Goal: Task Accomplishment & Management: Use online tool/utility

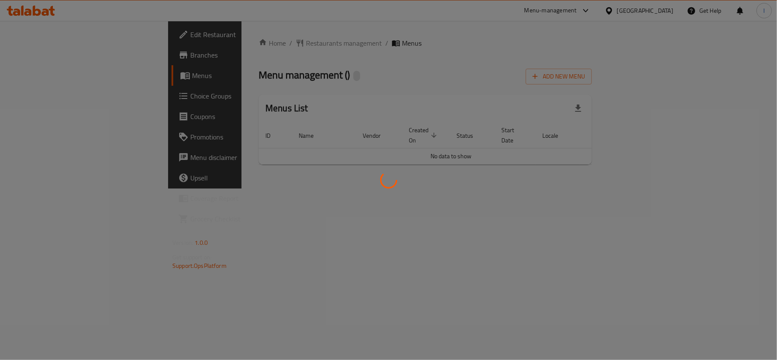
click at [299, 79] on div at bounding box center [388, 180] width 777 height 360
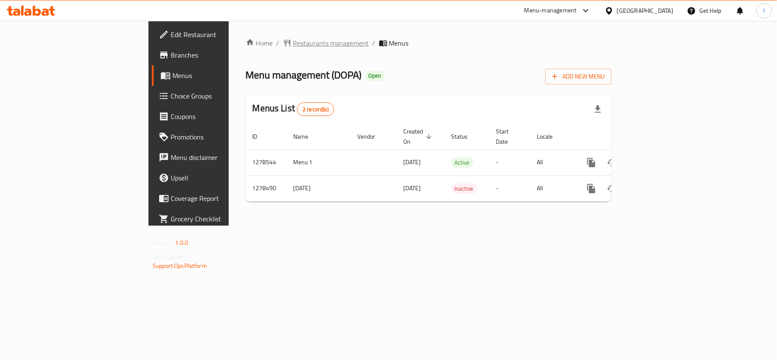
click at [293, 45] on span "Restaurants management" at bounding box center [331, 43] width 76 height 10
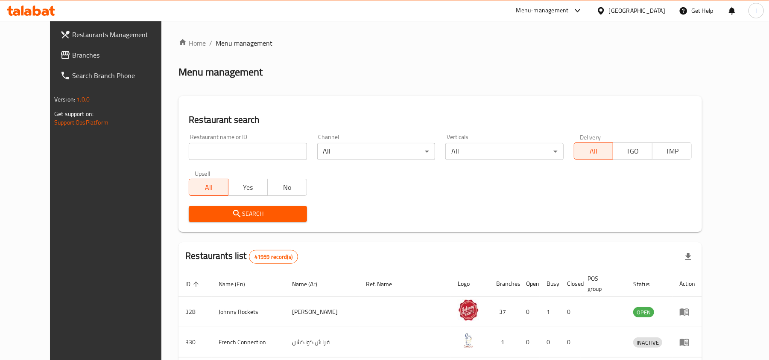
click at [207, 149] on input "search" at bounding box center [248, 151] width 118 height 17
paste input "692946"
type input "692946"
click button "Search" at bounding box center [248, 214] width 118 height 16
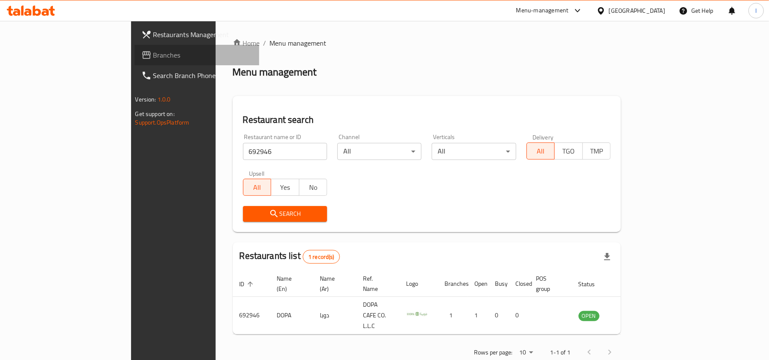
click at [153, 56] on span "Branches" at bounding box center [202, 55] width 99 height 10
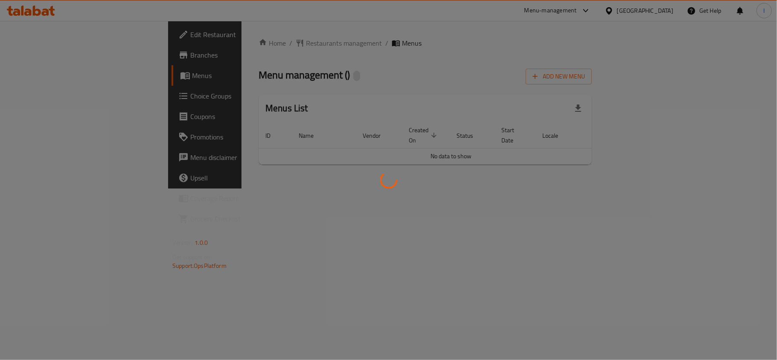
click at [323, 84] on div at bounding box center [388, 180] width 777 height 360
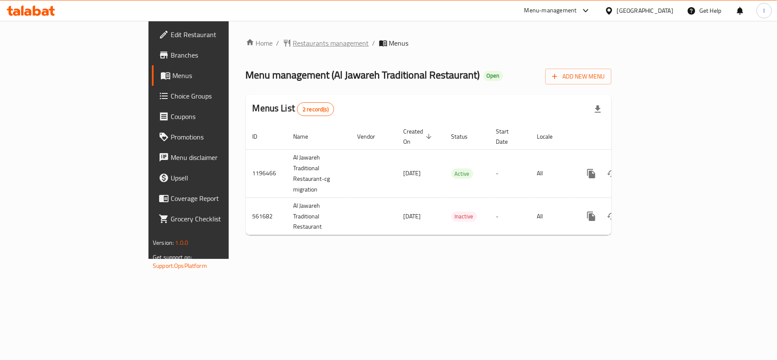
click at [293, 44] on span "Restaurants management" at bounding box center [331, 43] width 76 height 10
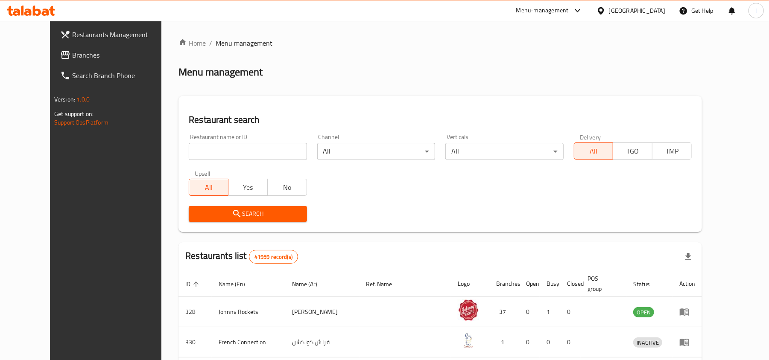
click at [209, 151] on input "search" at bounding box center [248, 151] width 118 height 17
paste input "636235"
type input "636235"
click at [264, 211] on span "Search" at bounding box center [247, 214] width 104 height 11
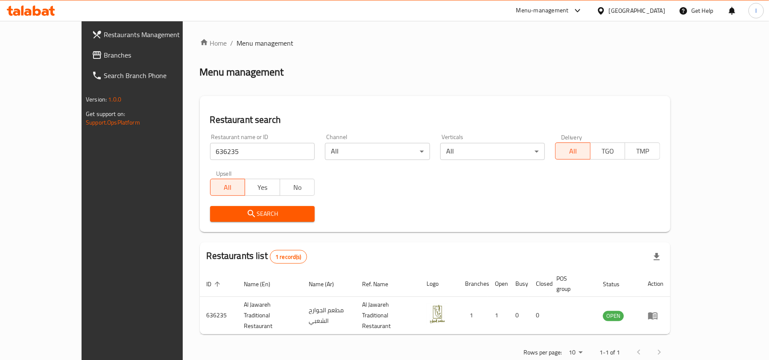
click at [104, 50] on span "Branches" at bounding box center [153, 55] width 99 height 10
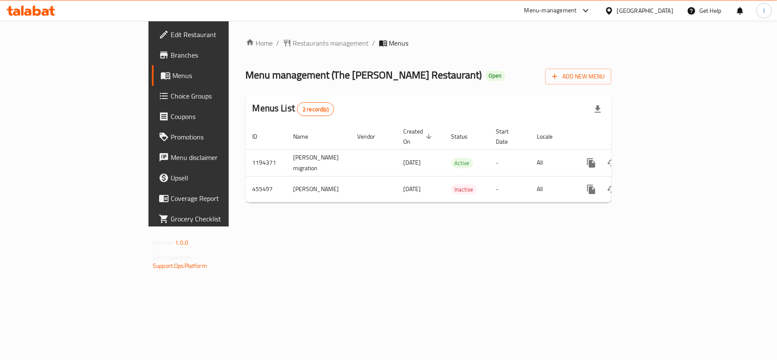
click at [293, 40] on span "Restaurants management" at bounding box center [331, 43] width 76 height 10
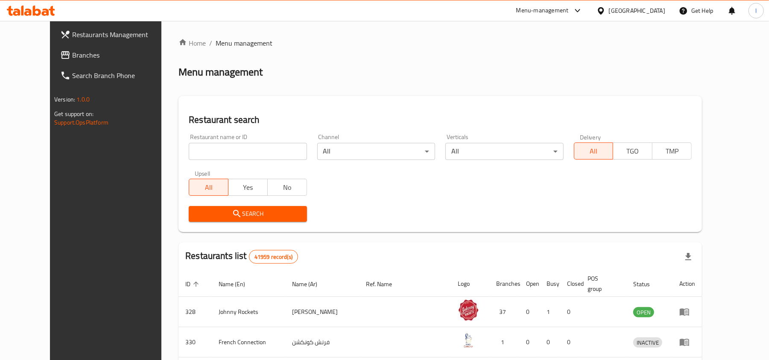
click at [208, 151] on div "Home / Menu management Menu management Restaurant search Restaurant name or ID …" at bounding box center [439, 316] width 523 height 557
paste input "633324"
type input "633324"
click at [245, 209] on span "Search" at bounding box center [247, 214] width 104 height 11
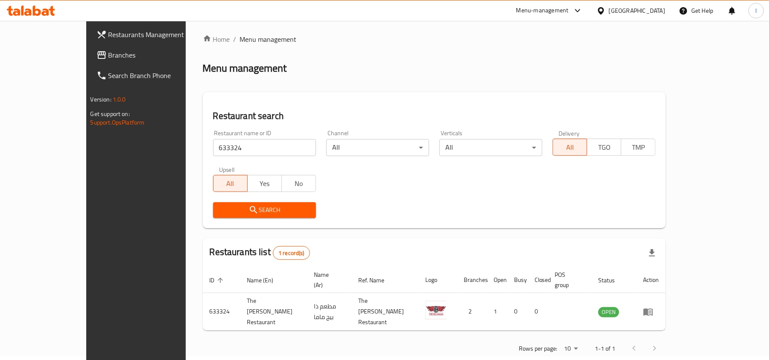
scroll to position [4, 0]
click at [108, 53] on span "Branches" at bounding box center [157, 55] width 99 height 10
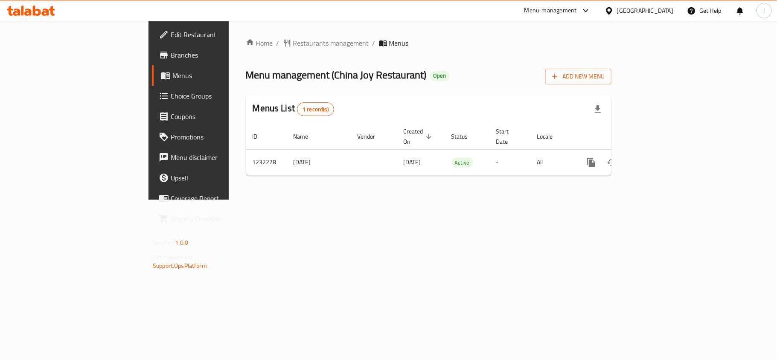
click at [337, 89] on div "Home / Restaurants management / Menus Menu management ( [GEOGRAPHIC_DATA] Joy R…" at bounding box center [429, 110] width 366 height 145
click at [293, 45] on span "Restaurants management" at bounding box center [331, 43] width 76 height 10
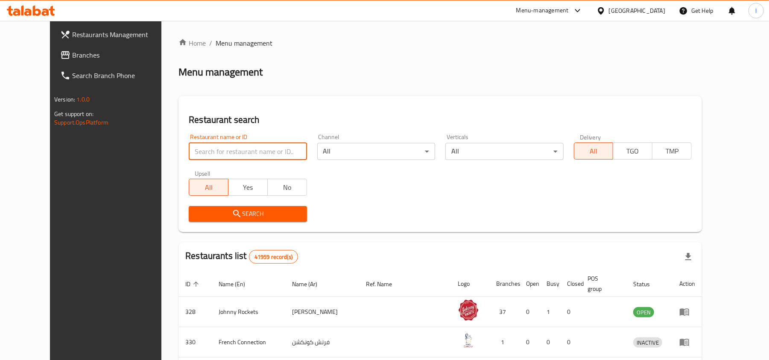
click at [203, 149] on input "search" at bounding box center [248, 151] width 118 height 17
paste input "677690"
type input "677690"
click button "Search" at bounding box center [248, 214] width 118 height 16
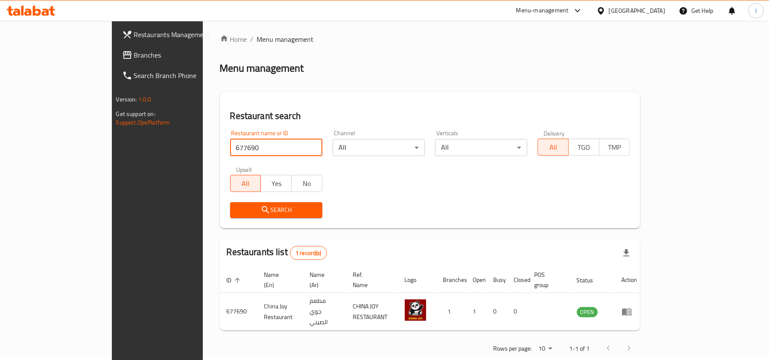
scroll to position [4, 0]
click at [134, 55] on span "Branches" at bounding box center [183, 55] width 99 height 10
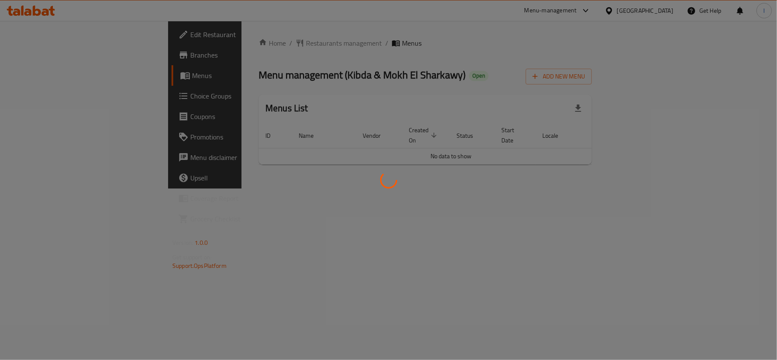
click at [301, 74] on div at bounding box center [388, 180] width 777 height 360
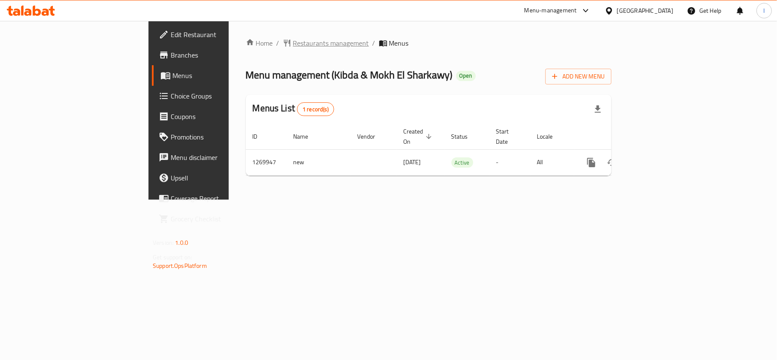
click at [293, 44] on span "Restaurants management" at bounding box center [331, 43] width 76 height 10
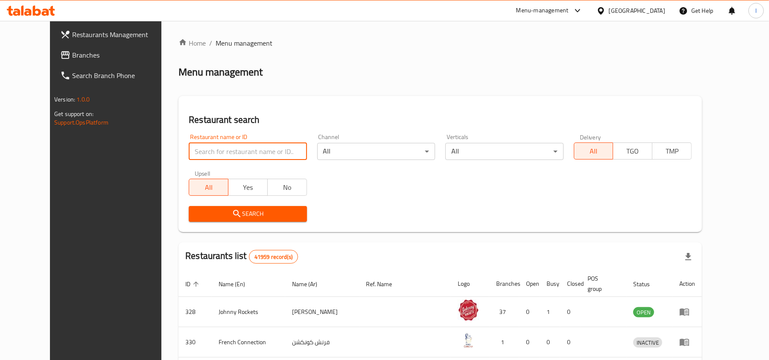
click at [198, 147] on input "search" at bounding box center [248, 151] width 118 height 17
paste input "688939"
type input "688939"
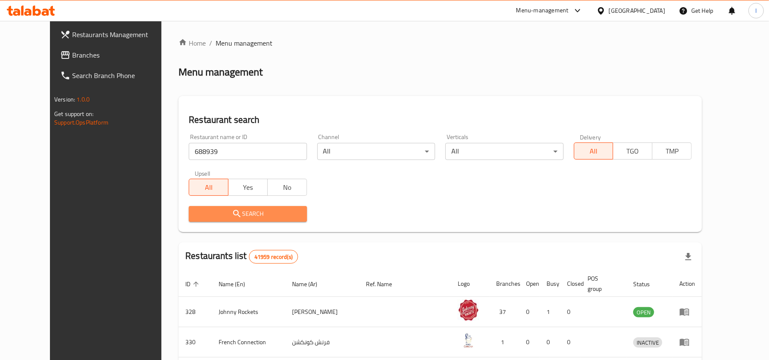
click at [207, 210] on span "Search" at bounding box center [247, 214] width 104 height 11
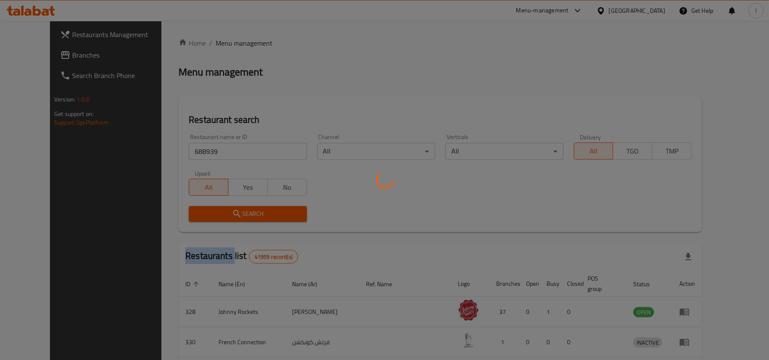
click at [207, 210] on div at bounding box center [384, 180] width 769 height 360
click at [332, 108] on div at bounding box center [384, 180] width 769 height 360
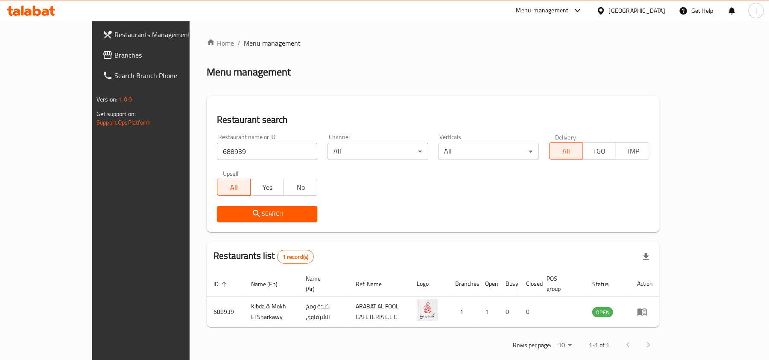
scroll to position [4, 0]
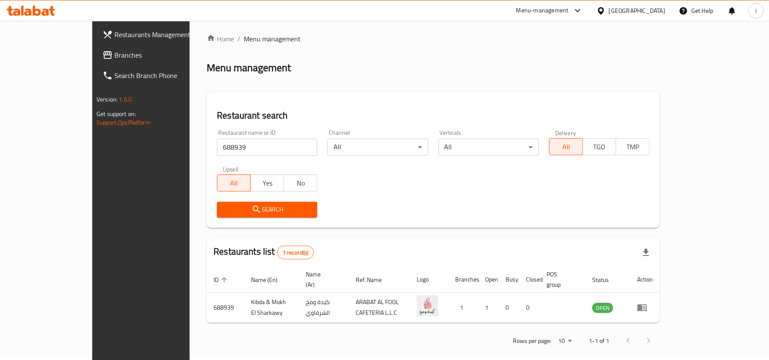
click at [114, 51] on span "Branches" at bounding box center [163, 55] width 99 height 10
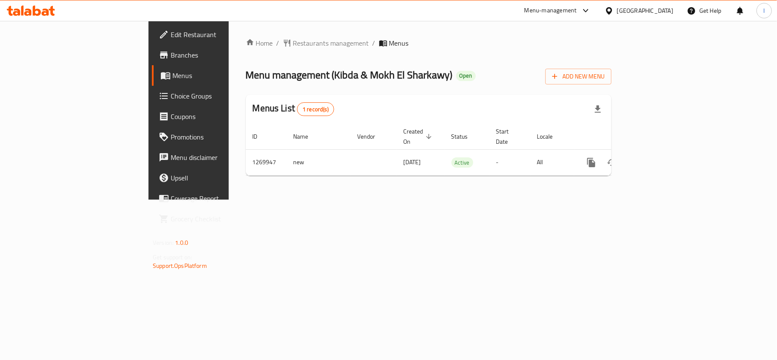
click at [171, 91] on span "Choice Groups" at bounding box center [221, 96] width 101 height 10
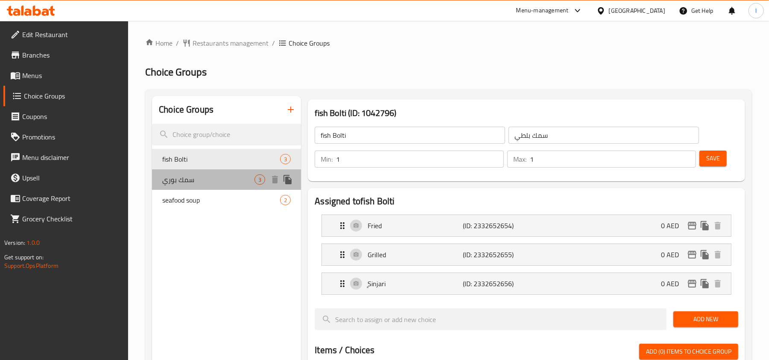
click at [201, 181] on span "سمك بوري" at bounding box center [208, 180] width 92 height 10
type input "سمك بوري"
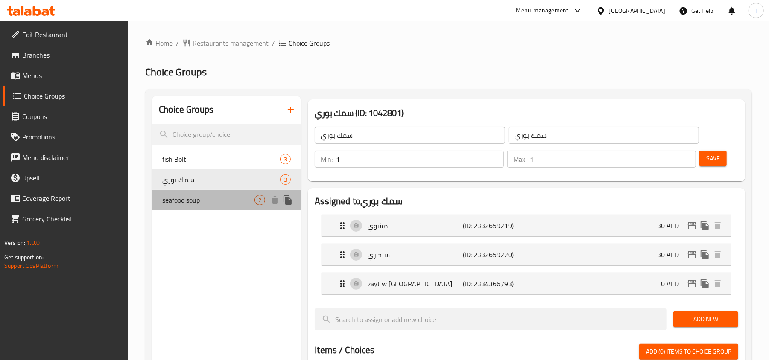
click at [198, 192] on div "seafood soup 2" at bounding box center [226, 200] width 149 height 20
type input "seafood soup"
type input "شوربة ثمار البحر"
type input "2"
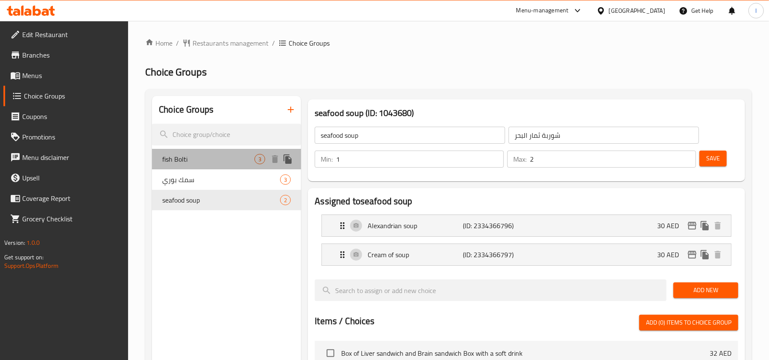
click at [201, 152] on div "fish Bolti 3" at bounding box center [226, 159] width 149 height 20
type input "fish Bolti"
type input "سمك بلطي"
type input "1"
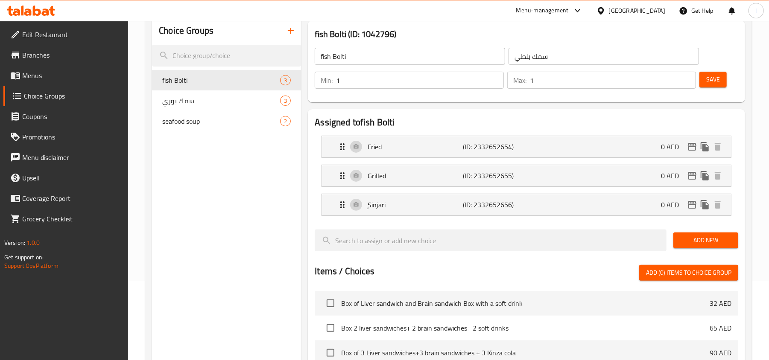
scroll to position [57, 0]
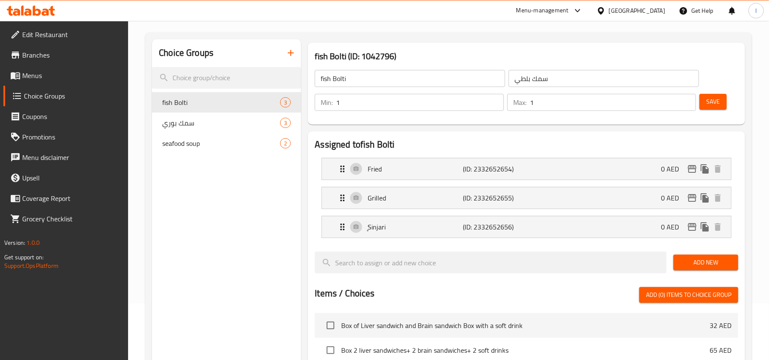
click at [24, 73] on span "Menus" at bounding box center [71, 75] width 99 height 10
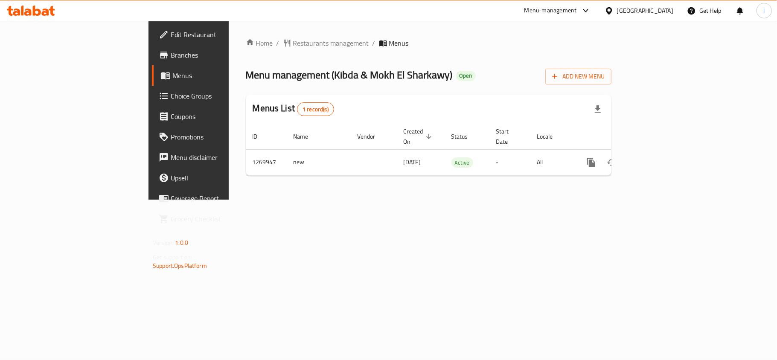
click at [171, 94] on span "Choice Groups" at bounding box center [221, 96] width 101 height 10
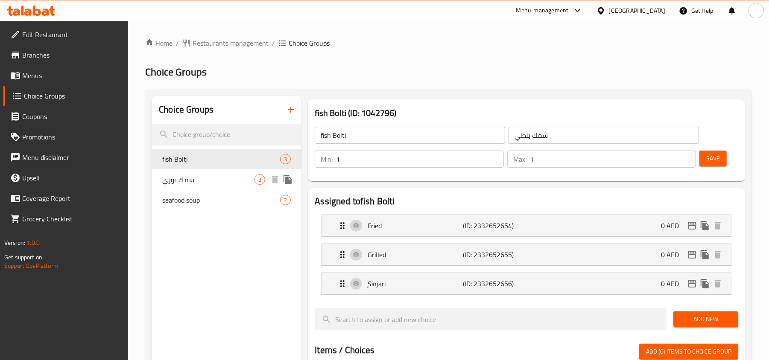
click at [231, 178] on span "سمك بوري" at bounding box center [208, 180] width 92 height 10
type input "سمك بوري"
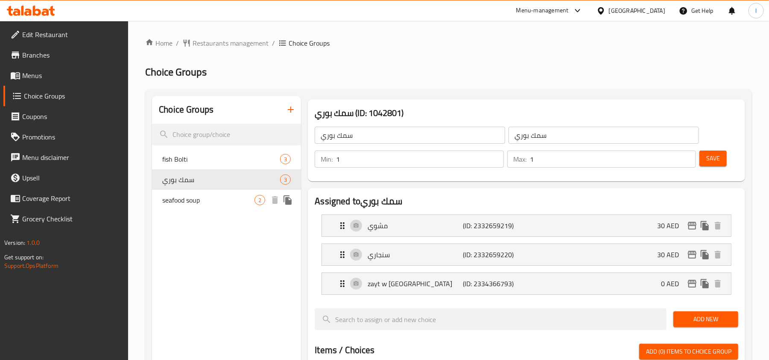
click at [217, 196] on span "seafood soup" at bounding box center [208, 200] width 92 height 10
type input "seafood soup"
type input "شوربة ثمار البحر"
type input "2"
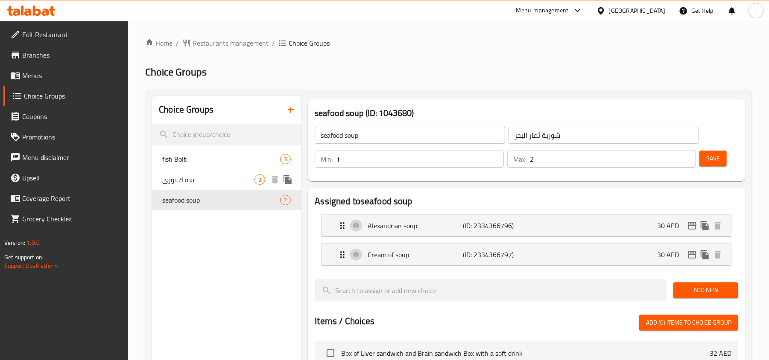
click at [221, 175] on span "سمك بوري" at bounding box center [208, 180] width 92 height 10
type input "سمك بوري"
type input "1"
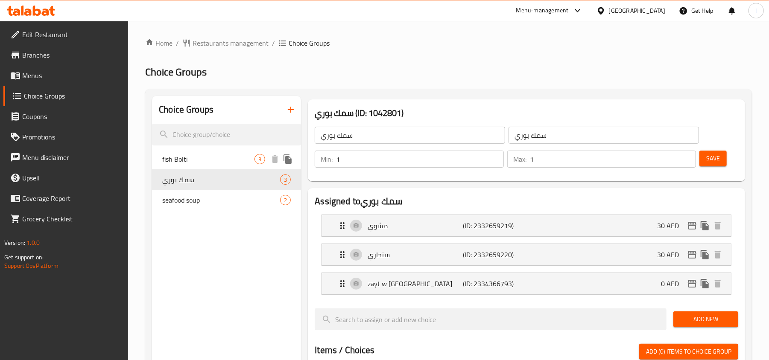
click at [212, 157] on span "fish Bolti" at bounding box center [208, 159] width 92 height 10
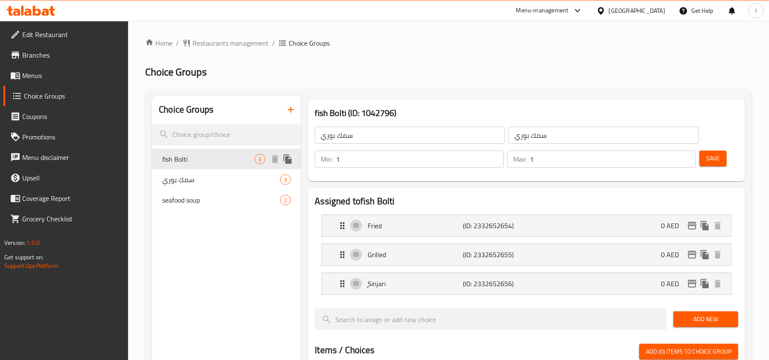
type input "fish Bolti"
type input "سمك بلطي"
click at [683, 39] on ol "Home / Restaurants management / Choice Groups" at bounding box center [448, 43] width 606 height 10
click at [59, 78] on span "Menus" at bounding box center [71, 75] width 99 height 10
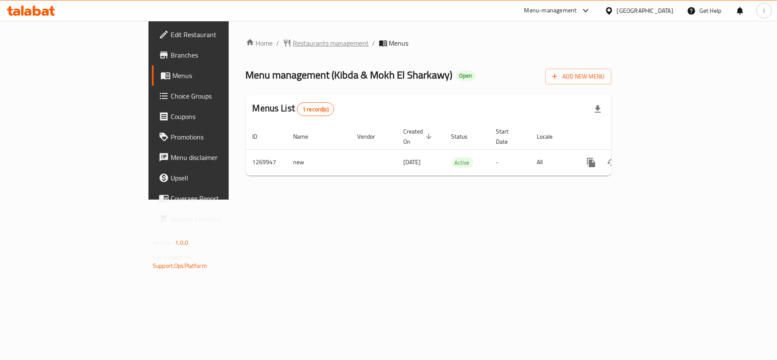
click at [293, 38] on span "Restaurants management" at bounding box center [331, 43] width 76 height 10
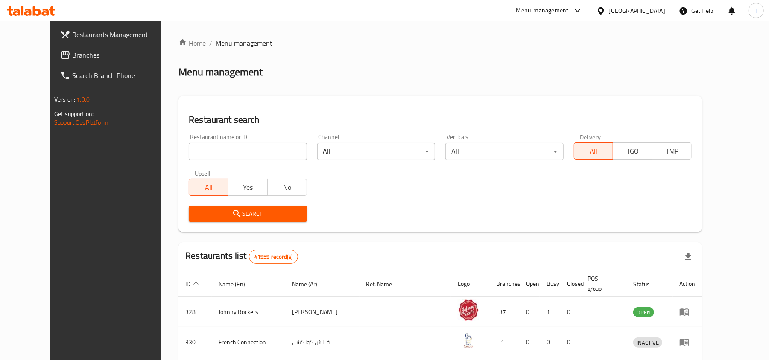
click at [78, 51] on span "Branches" at bounding box center [121, 55] width 99 height 10
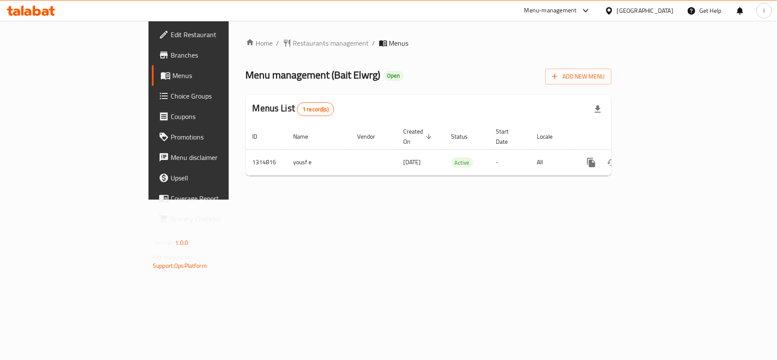
click at [315, 85] on div "Home / Restaurants management / Menus Menu management ( Bait Elwrg ) Open Add N…" at bounding box center [429, 110] width 366 height 145
click at [293, 40] on span "Restaurants management" at bounding box center [331, 43] width 76 height 10
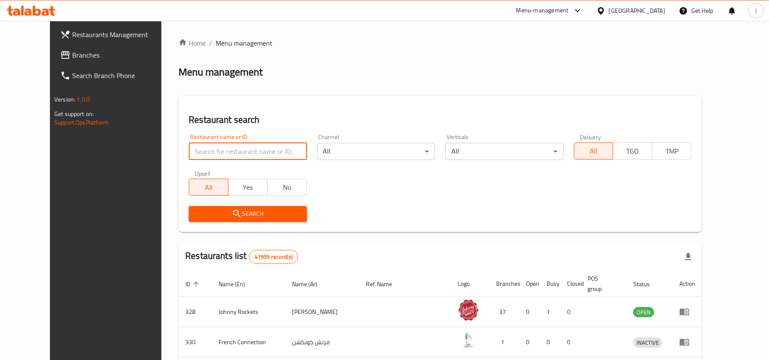
click at [199, 149] on input "search" at bounding box center [248, 151] width 118 height 17
paste input "706998"
type input "706998"
click button "Search" at bounding box center [248, 214] width 118 height 16
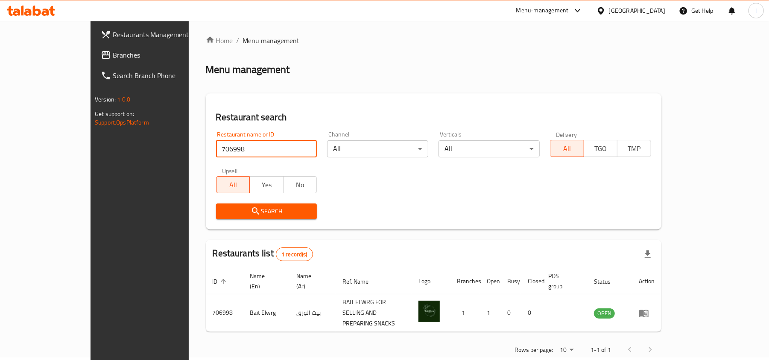
scroll to position [4, 0]
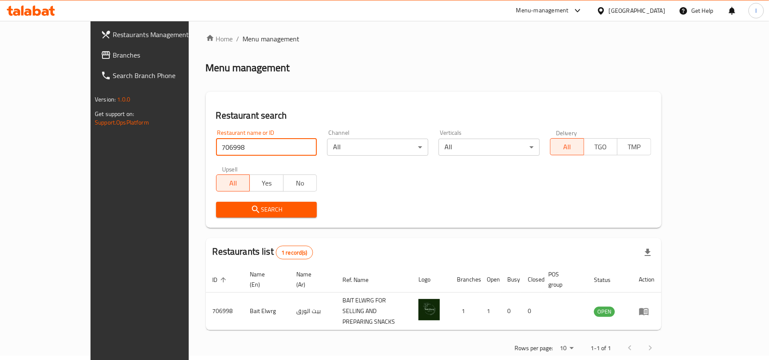
click at [113, 50] on span "Branches" at bounding box center [162, 55] width 99 height 10
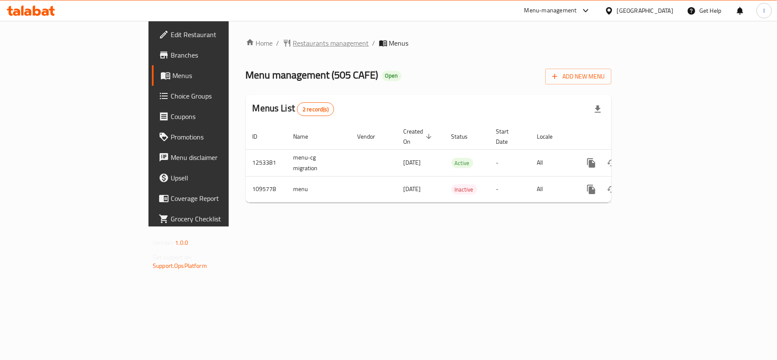
click at [293, 43] on span "Restaurants management" at bounding box center [331, 43] width 76 height 10
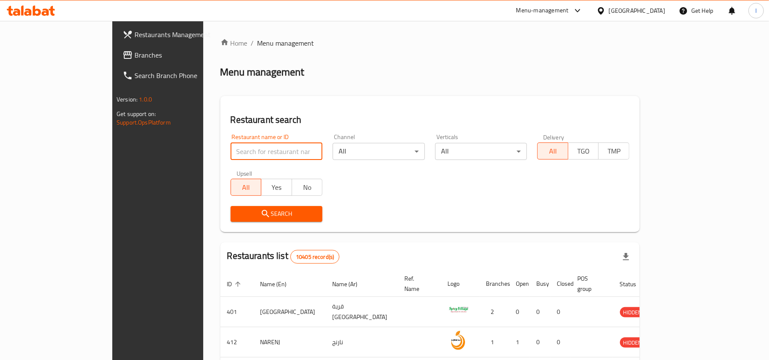
click at [230, 159] on input "search" at bounding box center [276, 151] width 92 height 17
paste input "664995"
type input "664995"
click button "Search" at bounding box center [276, 214] width 92 height 16
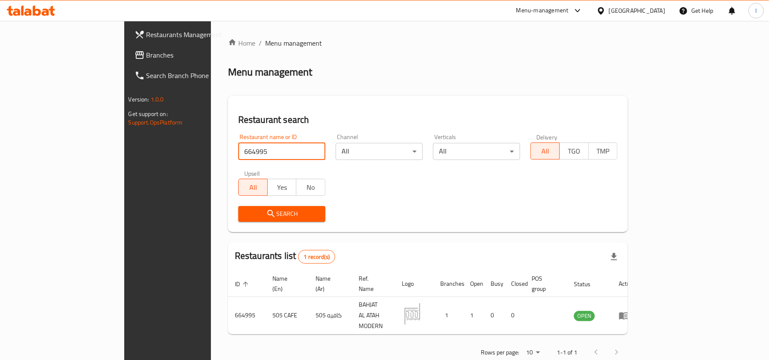
click at [128, 49] on link "Branches" at bounding box center [190, 55] width 125 height 20
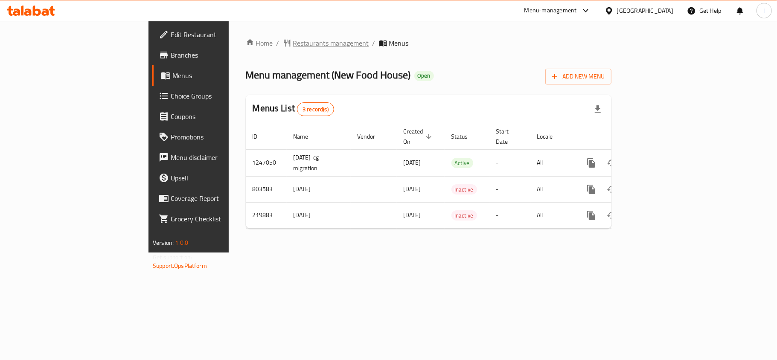
click at [293, 46] on span "Restaurants management" at bounding box center [331, 43] width 76 height 10
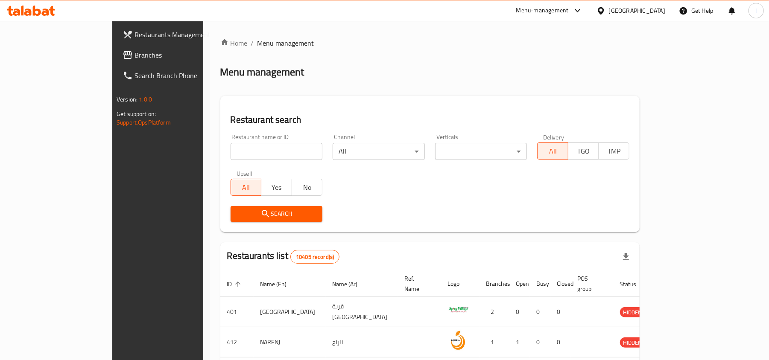
click at [230, 151] on input "search" at bounding box center [276, 151] width 92 height 17
paste input "625218"
type input "625218"
click at [237, 209] on span "Search" at bounding box center [276, 214] width 79 height 11
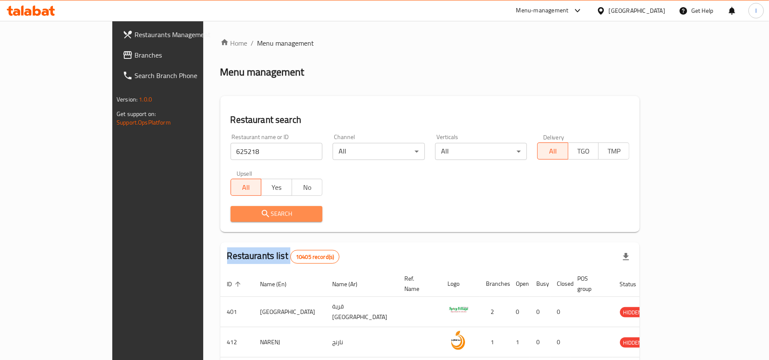
click at [227, 208] on div at bounding box center [384, 180] width 769 height 360
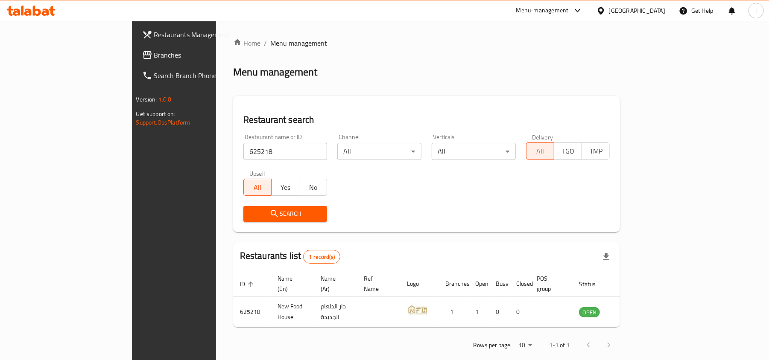
click at [386, 207] on div "Search" at bounding box center [426, 214] width 377 height 26
click at [154, 55] on span "Branches" at bounding box center [203, 55] width 99 height 10
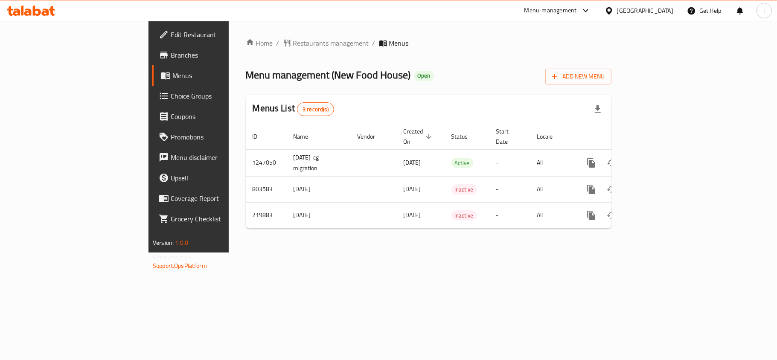
click at [293, 42] on span "Restaurants management" at bounding box center [331, 43] width 76 height 10
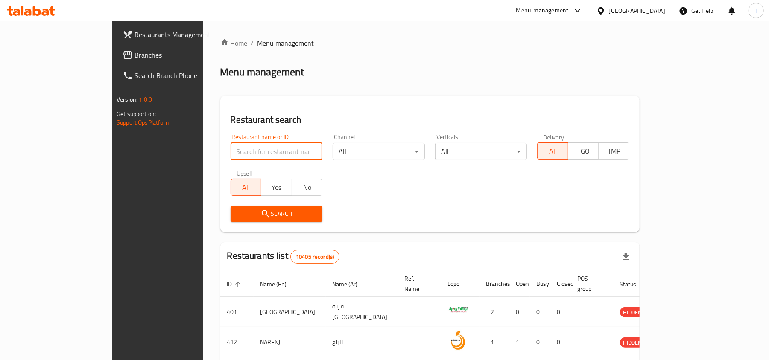
click at [230, 146] on input "search" at bounding box center [276, 151] width 92 height 17
paste input "625218"
type input "625218"
click button "Search" at bounding box center [276, 214] width 92 height 16
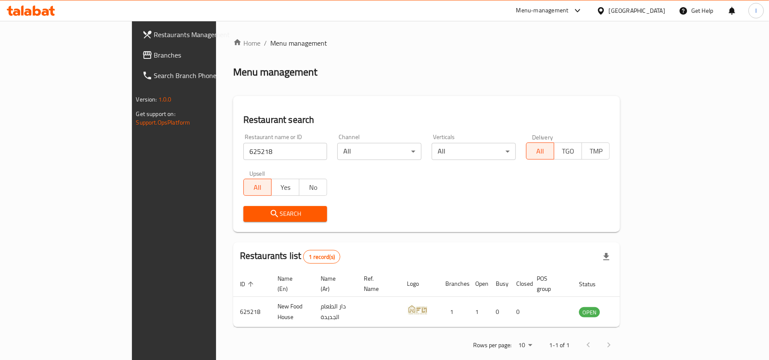
click at [154, 50] on span "Branches" at bounding box center [203, 55] width 99 height 10
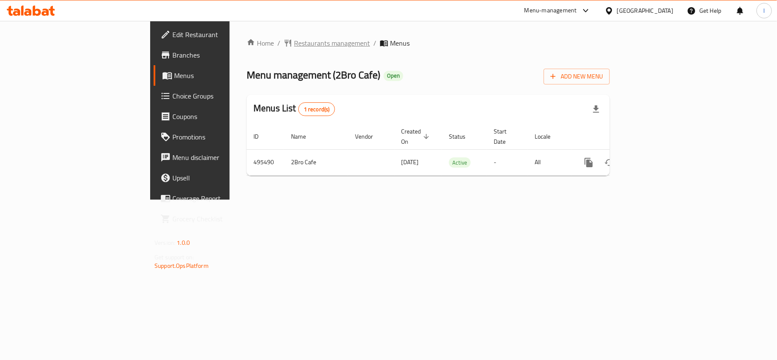
click at [294, 44] on span "Restaurants management" at bounding box center [332, 43] width 76 height 10
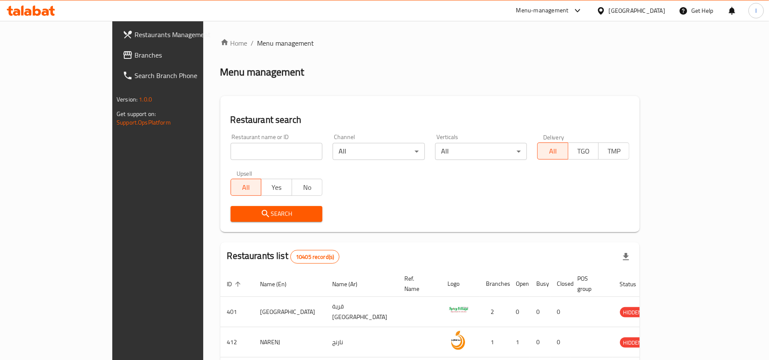
click at [230, 151] on input "search" at bounding box center [276, 151] width 92 height 17
paste input "634312"
type input "634312"
click button "Search" at bounding box center [276, 214] width 92 height 16
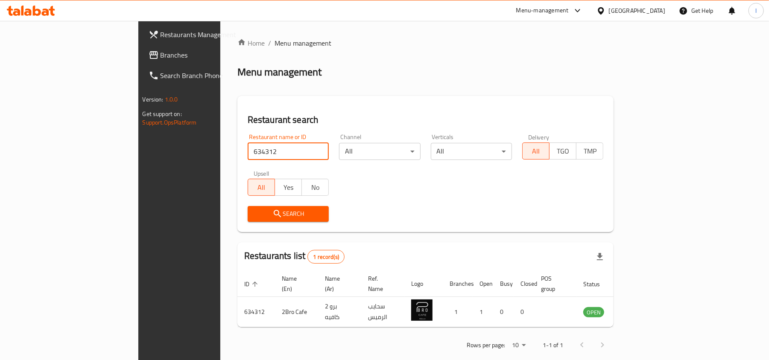
click at [160, 60] on span "Branches" at bounding box center [209, 55] width 99 height 10
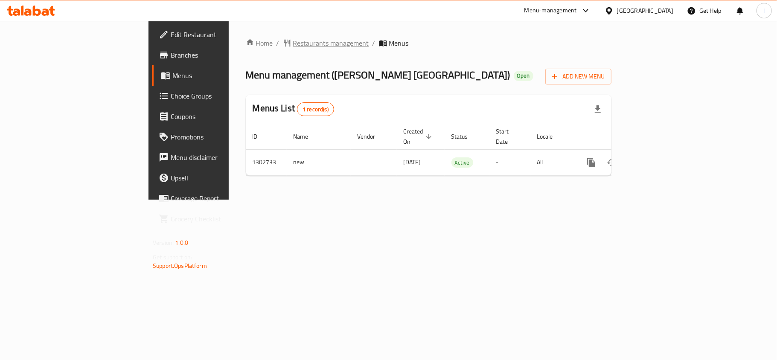
click at [293, 47] on span "Restaurants management" at bounding box center [331, 43] width 76 height 10
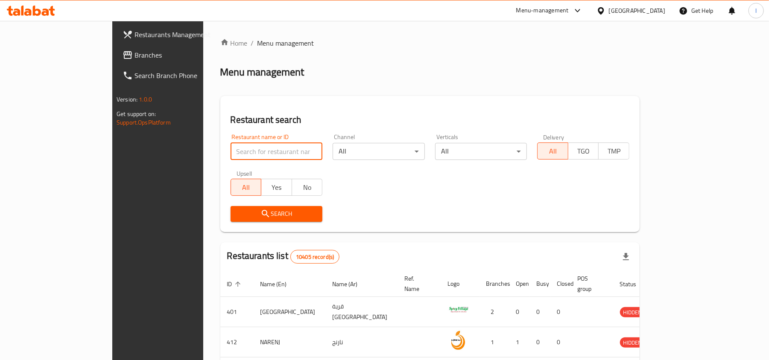
click at [230, 148] on input "search" at bounding box center [276, 151] width 92 height 17
paste input "702541"
type input "702541"
click button "Search" at bounding box center [276, 214] width 92 height 16
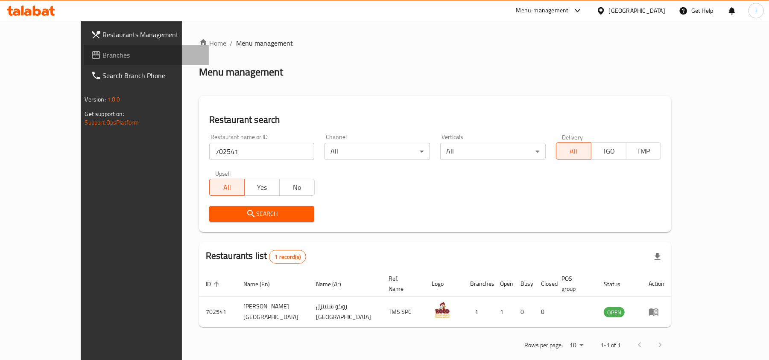
click at [84, 48] on link "Branches" at bounding box center [146, 55] width 125 height 20
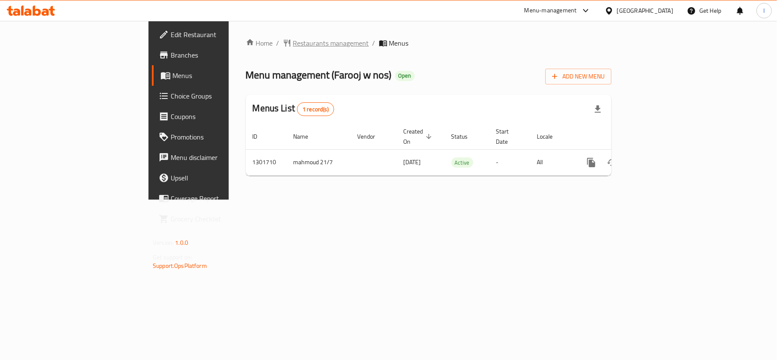
click at [293, 45] on span "Restaurants management" at bounding box center [331, 43] width 76 height 10
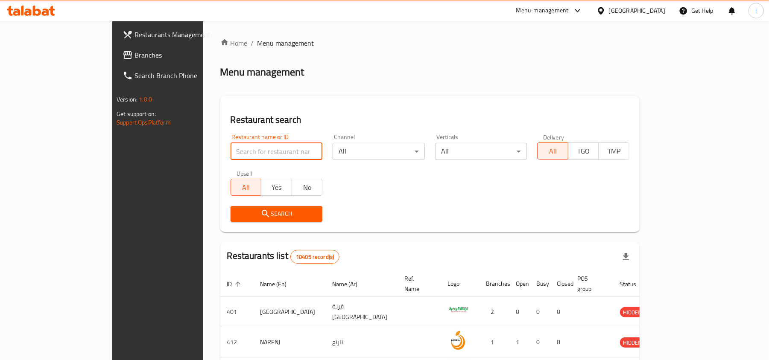
click at [230, 148] on input "search" at bounding box center [276, 151] width 92 height 17
paste input "702164"
type input "702164"
click button "Search" at bounding box center [276, 214] width 92 height 16
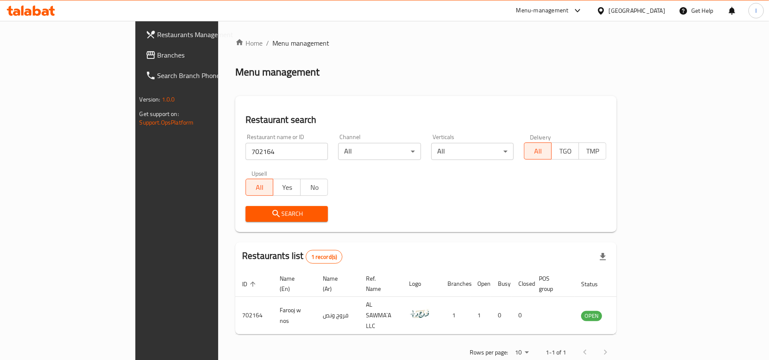
click at [157, 52] on span "Branches" at bounding box center [206, 55] width 99 height 10
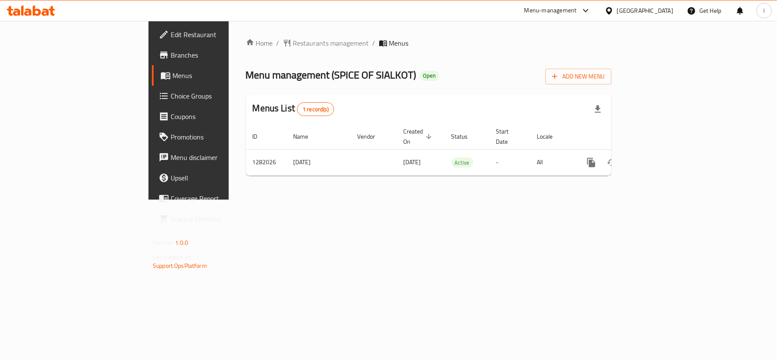
click at [284, 95] on div "Menus List 1 record(s)" at bounding box center [429, 109] width 366 height 29
click at [229, 36] on div "Home / Restaurants management / Menus Menu management ( SPICE OF SIALKOT ) Open…" at bounding box center [429, 110] width 400 height 179
click at [293, 41] on span "Restaurants management" at bounding box center [331, 43] width 76 height 10
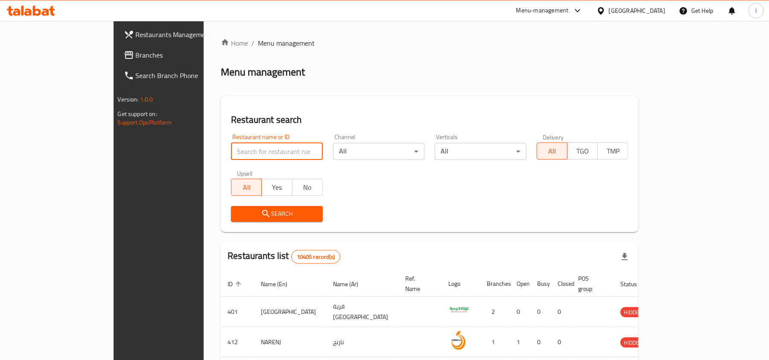
click at [231, 151] on input "search" at bounding box center [277, 151] width 92 height 17
paste input "694658"
type input "694658"
click button "Search" at bounding box center [277, 214] width 92 height 16
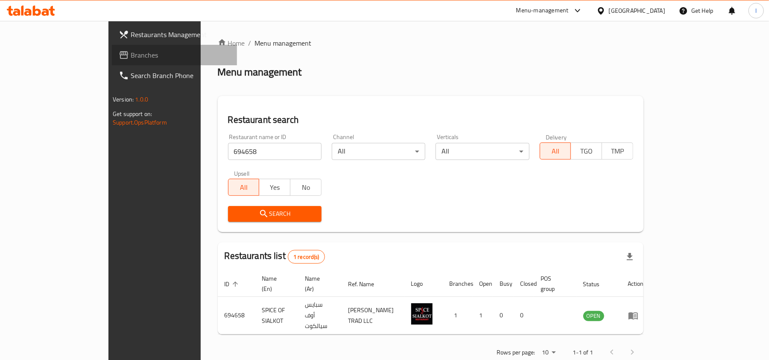
click at [131, 50] on span "Branches" at bounding box center [180, 55] width 99 height 10
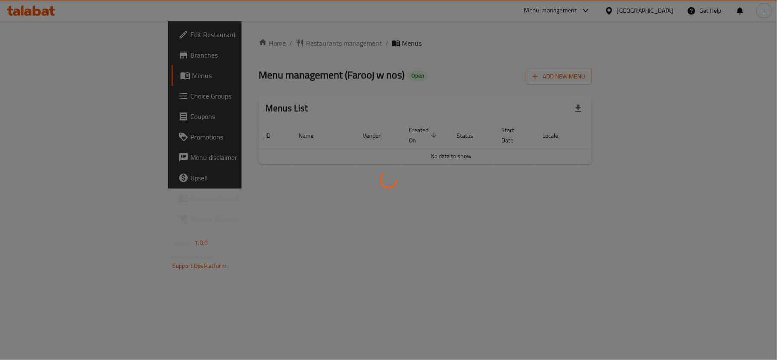
click at [321, 76] on div at bounding box center [388, 180] width 777 height 360
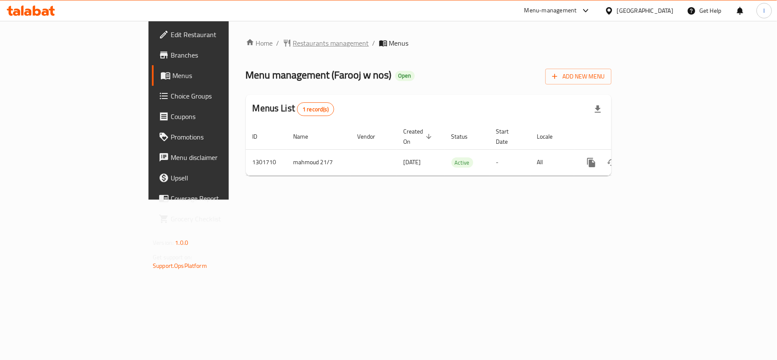
click at [293, 43] on span "Restaurants management" at bounding box center [331, 43] width 76 height 10
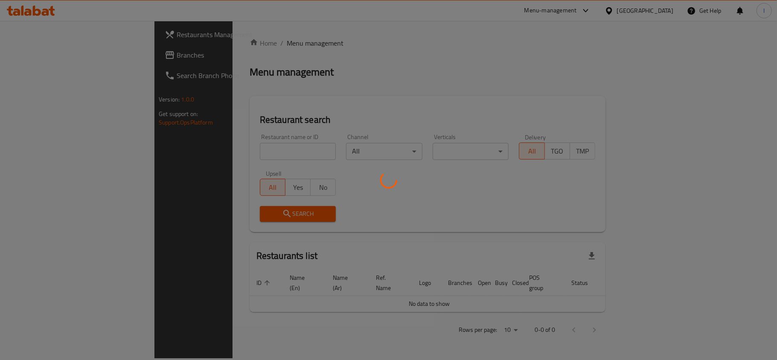
click at [231, 149] on div at bounding box center [388, 180] width 777 height 360
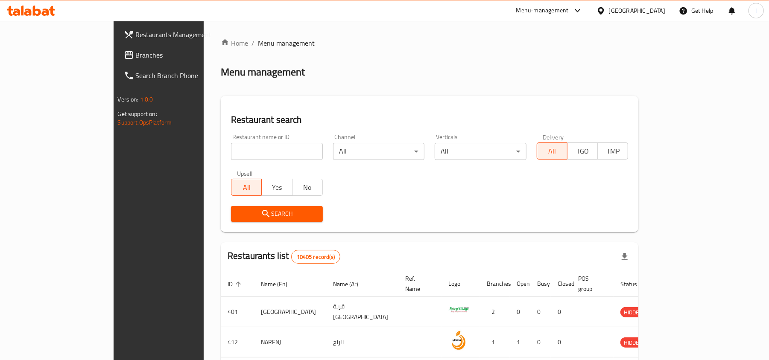
click at [231, 149] on input "search" at bounding box center [277, 151] width 92 height 17
paste input "702164"
type input "702164"
click button "Search" at bounding box center [277, 214] width 92 height 16
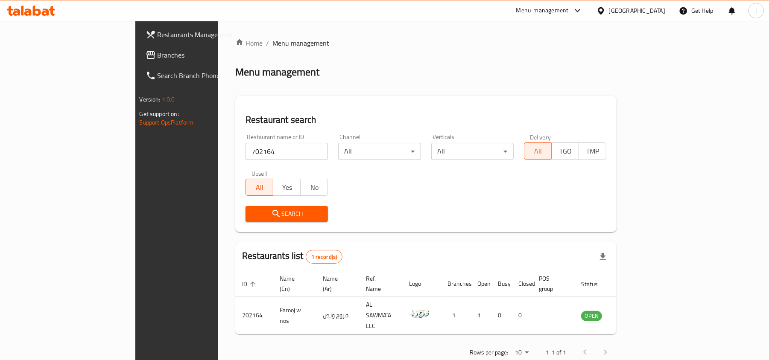
click at [337, 195] on div "Restaurant name or ID 702164 Restaurant name or ID Channel All ​ Verticals All …" at bounding box center [425, 178] width 371 height 98
click at [157, 51] on span "Branches" at bounding box center [206, 55] width 99 height 10
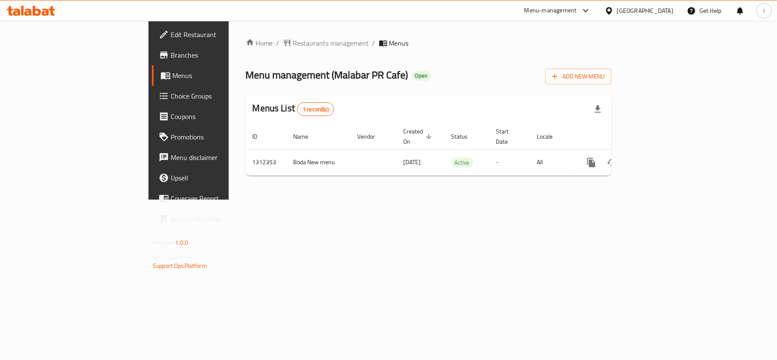
click at [246, 51] on div "Home / Restaurants management / Menus Menu management ( Malabar PR Cafe ) Open …" at bounding box center [429, 110] width 366 height 145
click at [293, 47] on span "Restaurants management" at bounding box center [331, 43] width 76 height 10
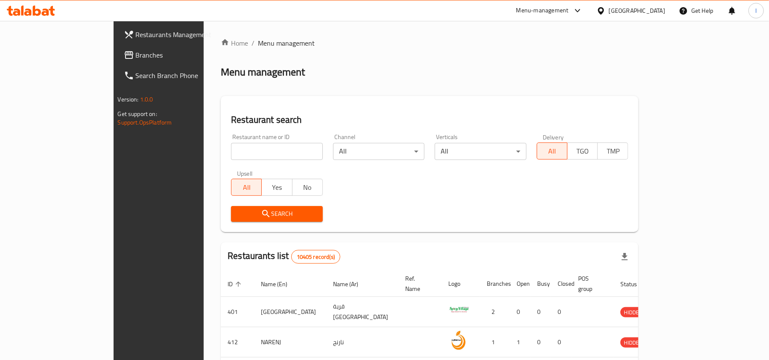
click at [231, 148] on input "search" at bounding box center [277, 151] width 92 height 17
paste input "706071"
type input "706071"
click button "Search" at bounding box center [277, 214] width 92 height 16
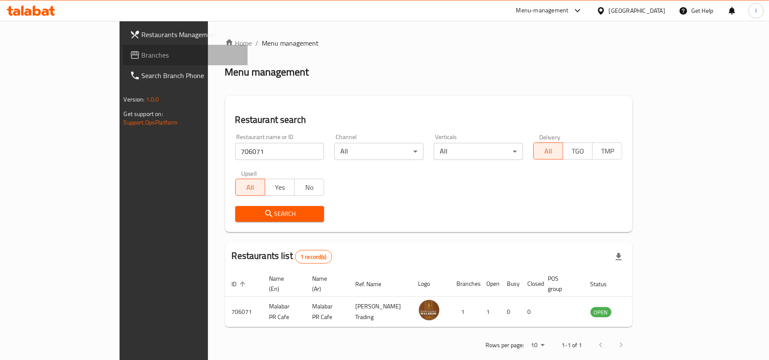
click at [142, 55] on span "Branches" at bounding box center [191, 55] width 99 height 10
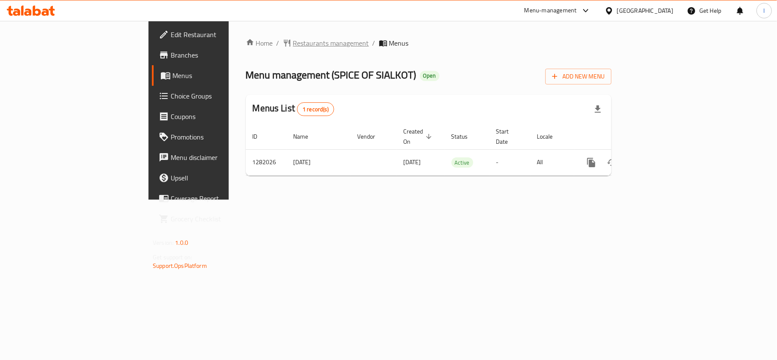
click at [293, 38] on span "Restaurants management" at bounding box center [331, 43] width 76 height 10
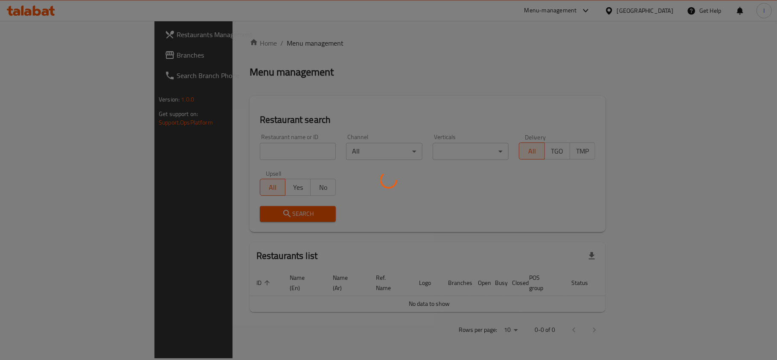
click at [207, 143] on div at bounding box center [388, 180] width 777 height 360
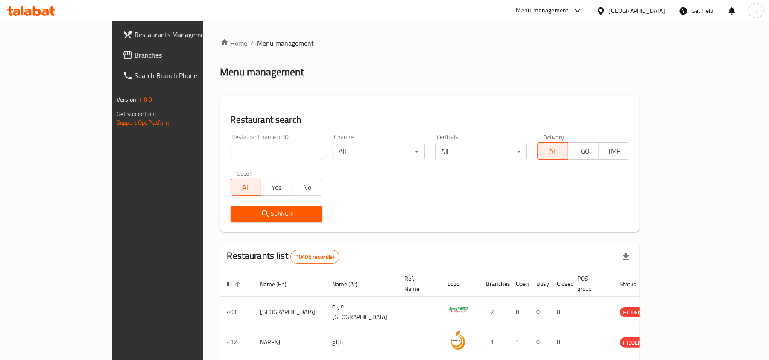
click at [230, 147] on input "search" at bounding box center [276, 151] width 92 height 17
paste input "694658"
type input "694658"
click button "Search" at bounding box center [276, 214] width 92 height 16
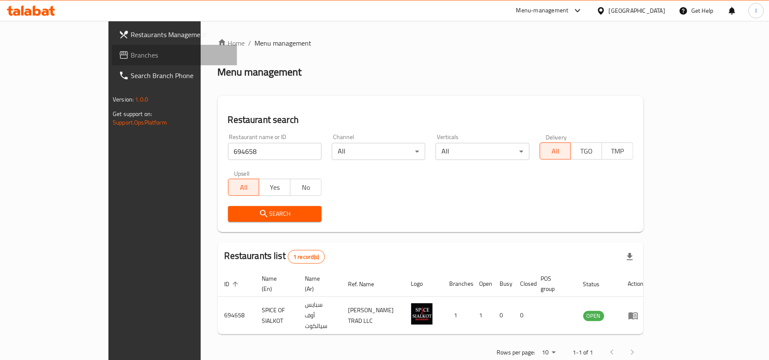
click at [131, 60] on span "Branches" at bounding box center [180, 55] width 99 height 10
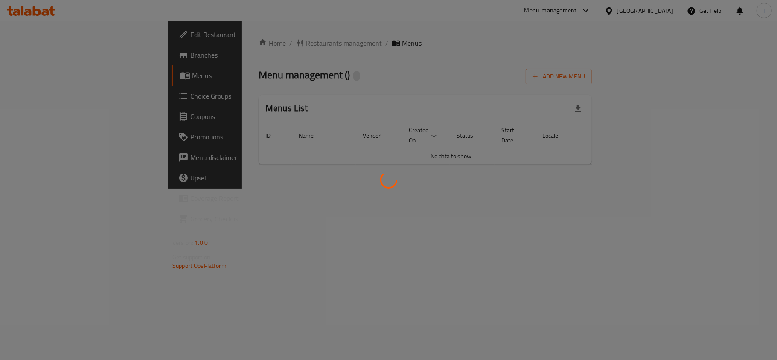
click at [313, 87] on div at bounding box center [388, 180] width 777 height 360
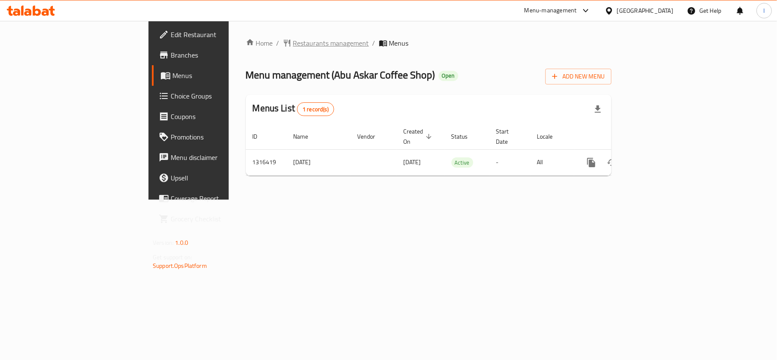
click at [293, 38] on span "Restaurants management" at bounding box center [331, 43] width 76 height 10
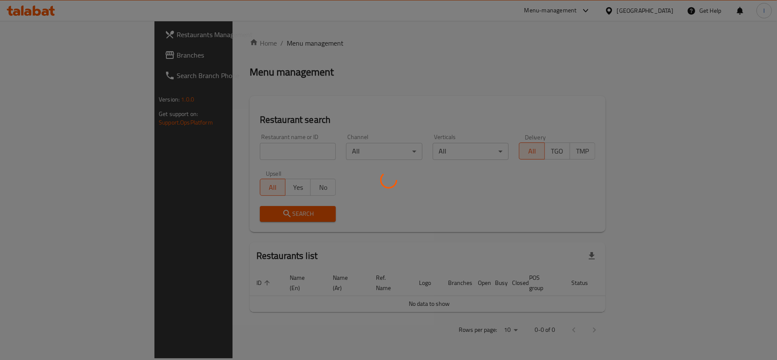
click at [216, 145] on div at bounding box center [388, 180] width 777 height 360
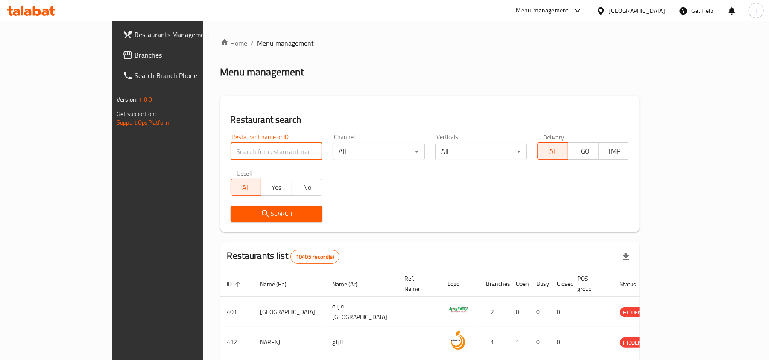
click at [230, 146] on input "search" at bounding box center [276, 151] width 92 height 17
paste input "707622"
type input "707622"
click button "Search" at bounding box center [276, 214] width 92 height 16
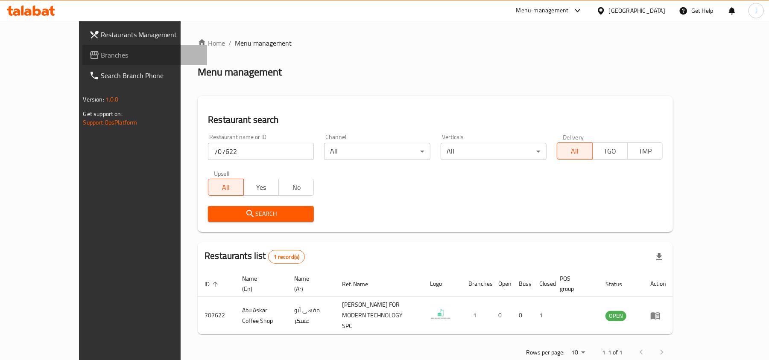
click at [101, 55] on span "Branches" at bounding box center [150, 55] width 99 height 10
